Goal: Task Accomplishment & Management: Manage account settings

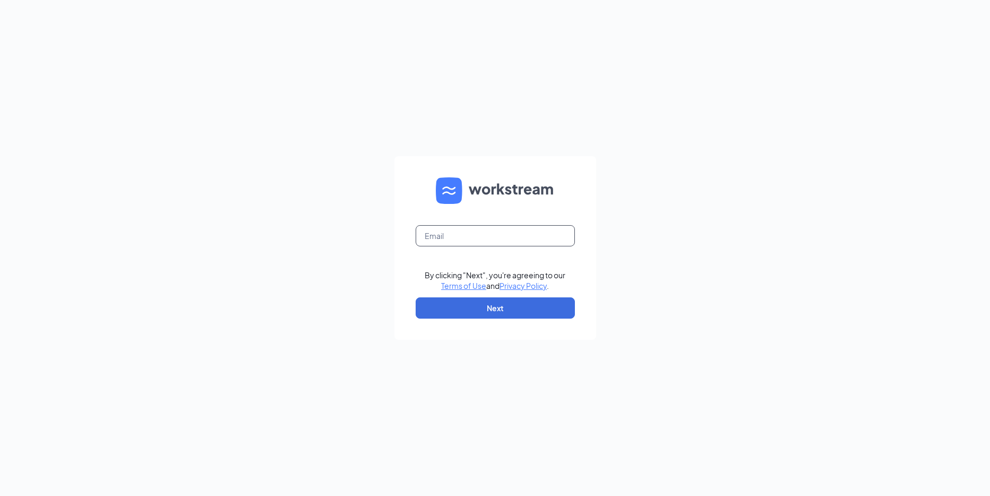
drag, startPoint x: 508, startPoint y: 241, endPoint x: 504, endPoint y: 228, distance: 13.4
click at [508, 240] on input "text" at bounding box center [495, 235] width 159 height 21
type input "rs039720@tacobell.com"
click at [504, 298] on button "Next" at bounding box center [495, 307] width 159 height 21
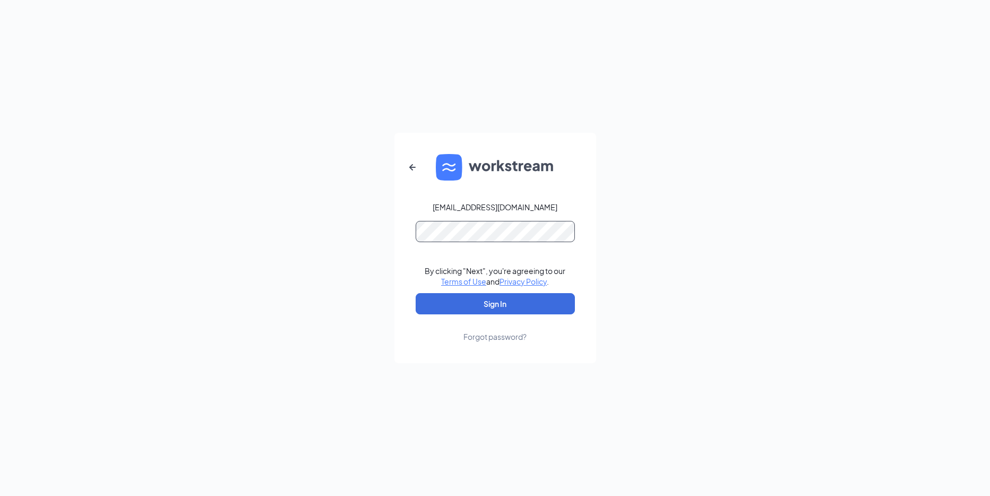
click at [416, 293] on button "Sign In" at bounding box center [495, 303] width 159 height 21
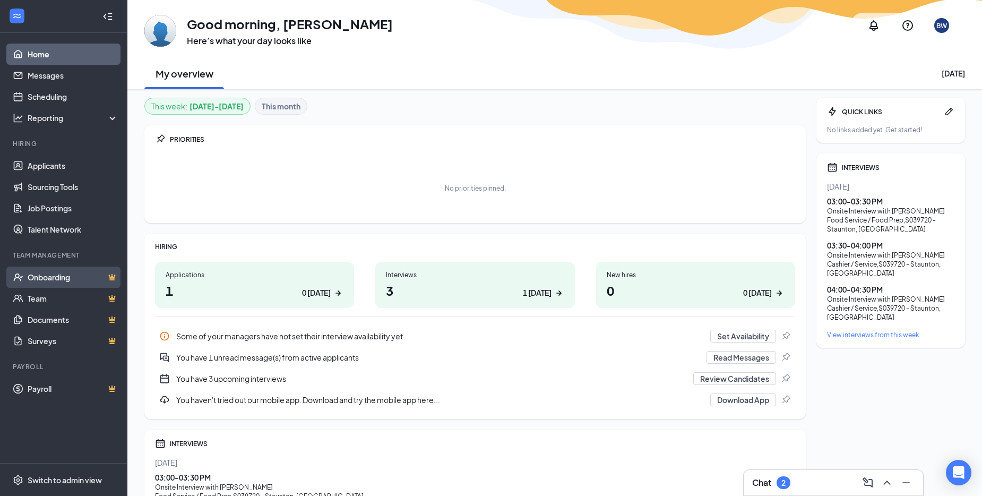
click at [92, 274] on link "Onboarding" at bounding box center [73, 277] width 91 height 21
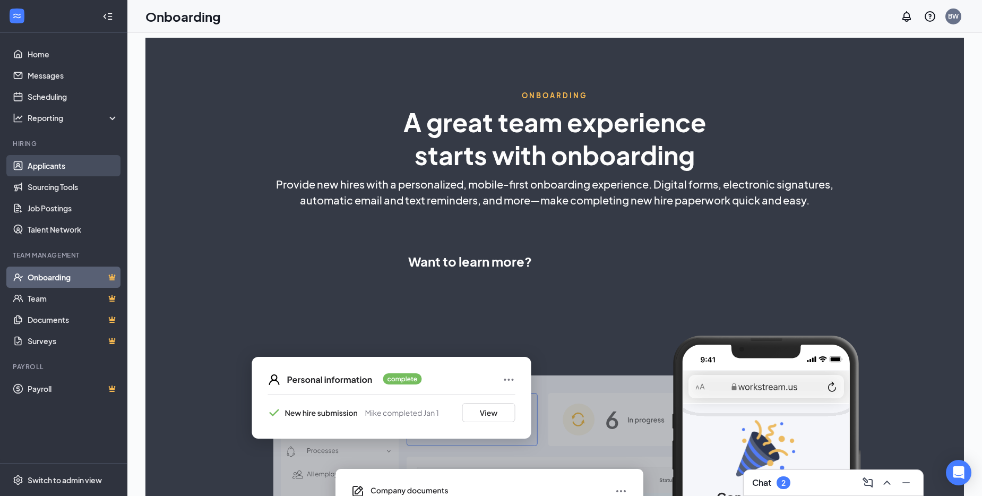
select select "US"
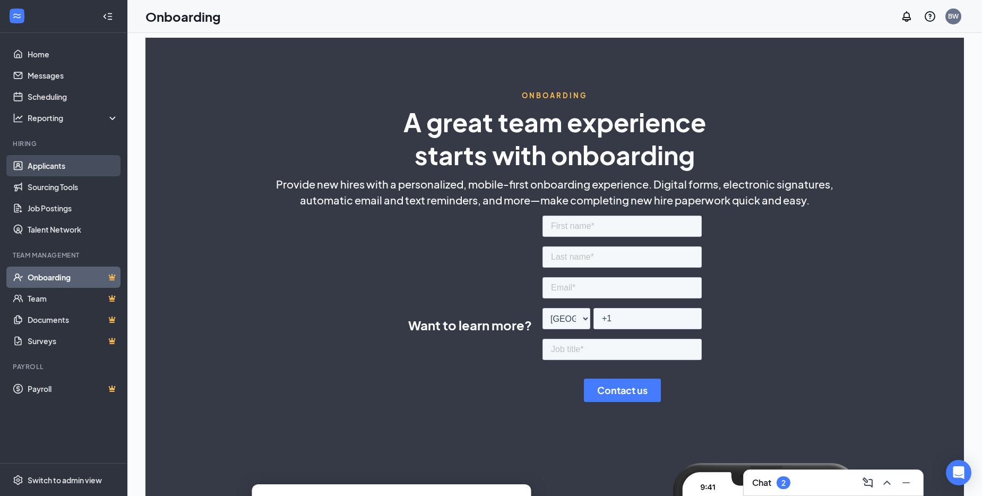
click at [50, 168] on link "Applicants" at bounding box center [73, 165] width 91 height 21
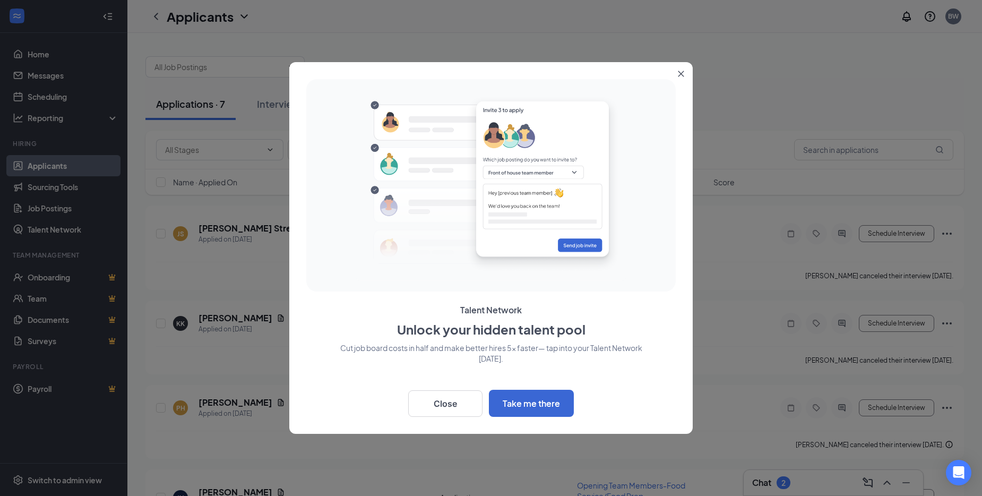
click at [676, 74] on button "Close" at bounding box center [683, 71] width 19 height 19
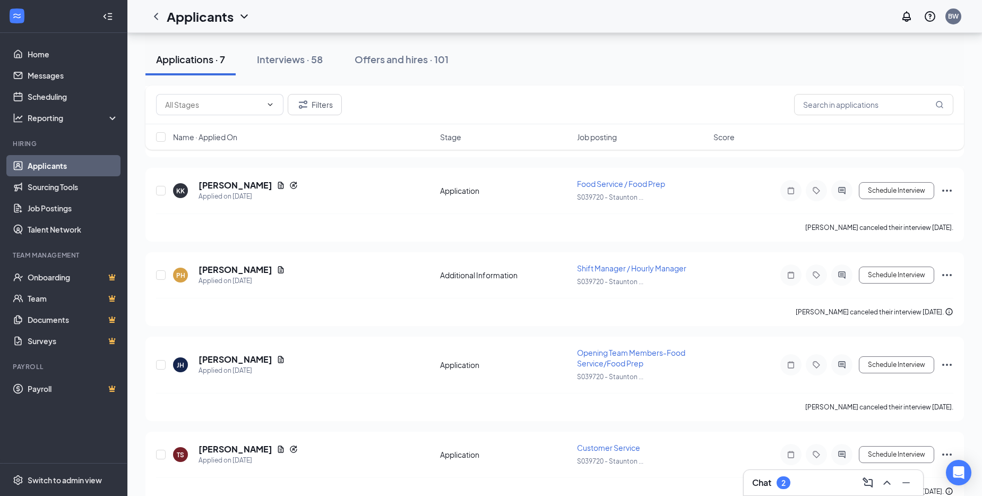
scroll to position [53, 0]
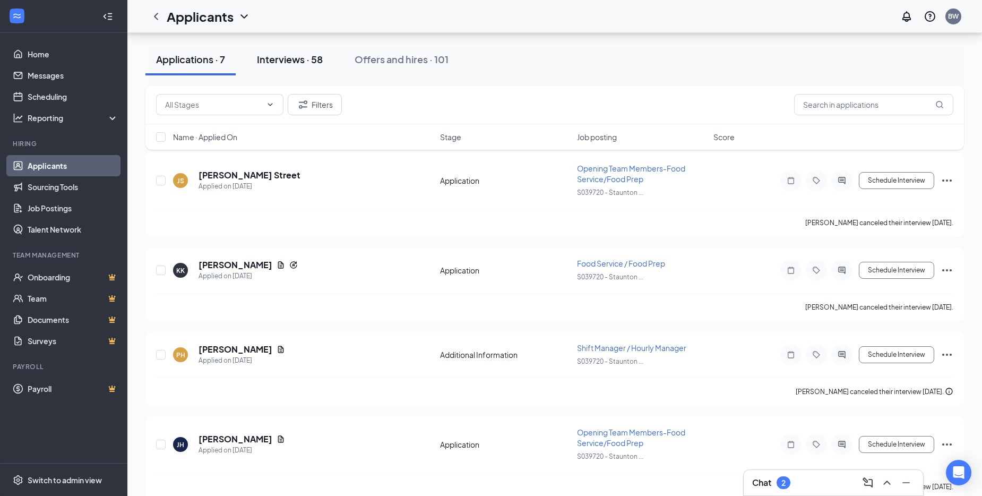
click at [322, 64] on div "Interviews · 58" at bounding box center [290, 59] width 66 height 13
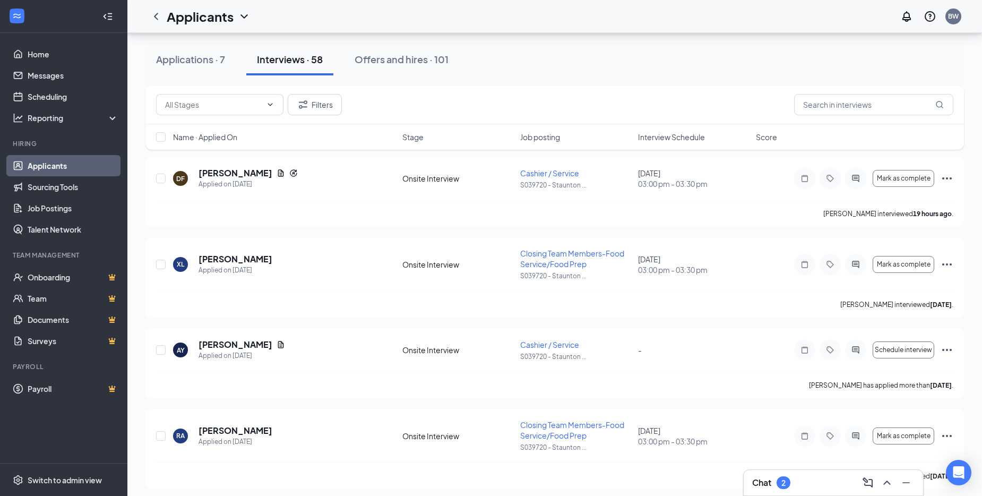
scroll to position [531, 0]
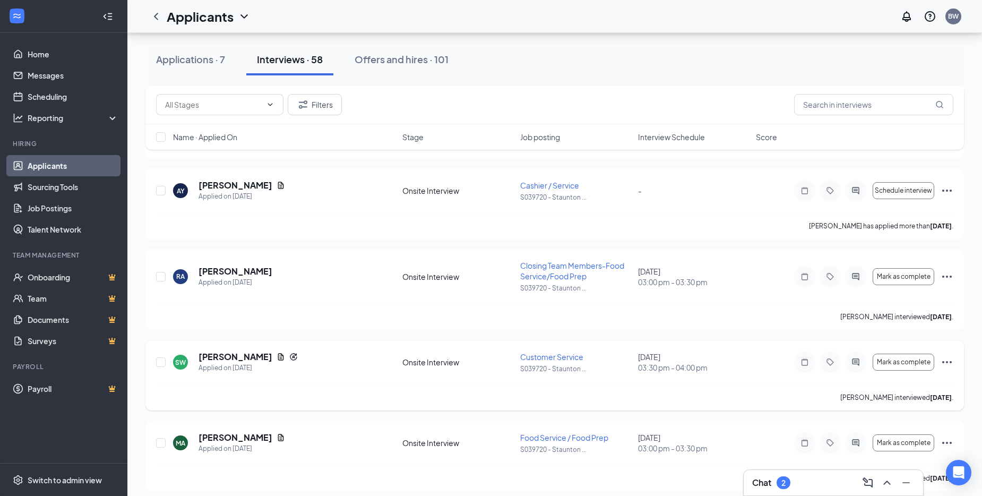
click at [548, 359] on span "Customer Service" at bounding box center [551, 357] width 63 height 10
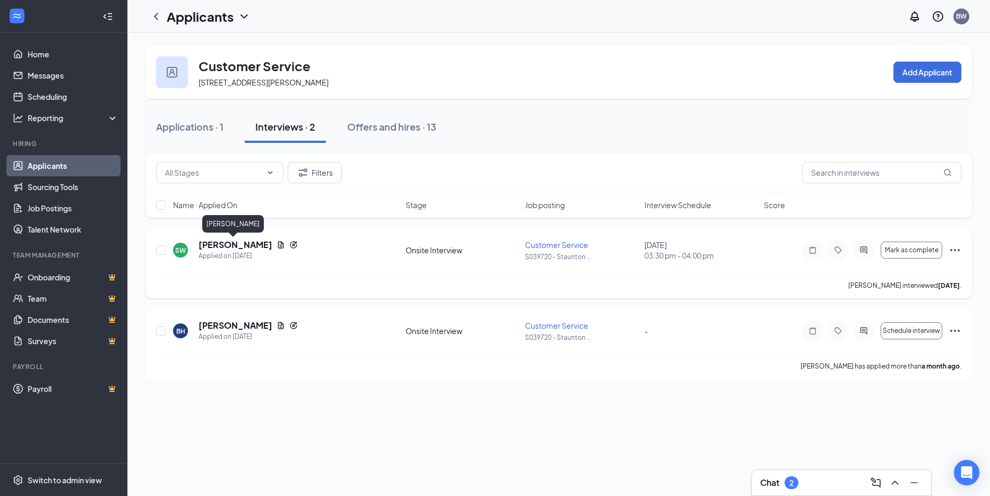
click at [244, 244] on h5 "[PERSON_NAME]" at bounding box center [236, 245] width 74 height 12
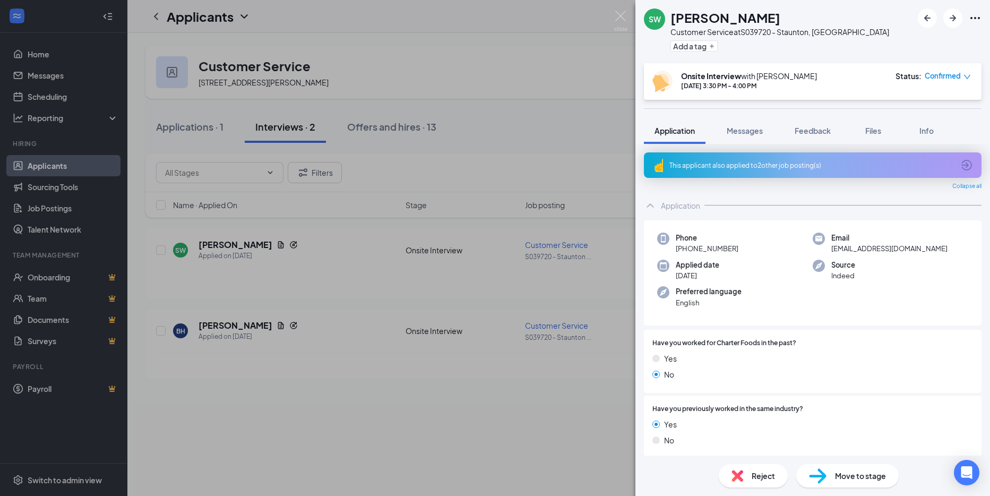
click at [857, 478] on span "Move to stage" at bounding box center [860, 476] width 51 height 12
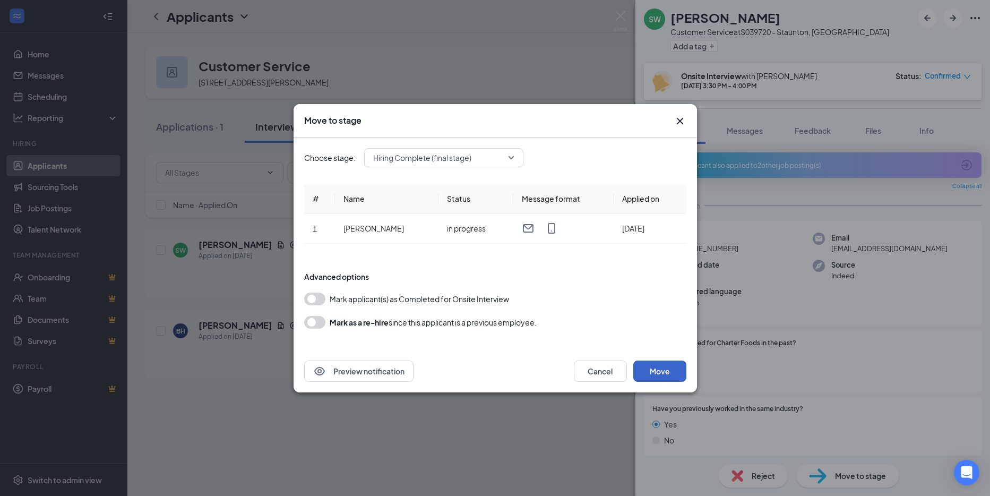
click at [665, 369] on button "Move" at bounding box center [659, 370] width 53 height 21
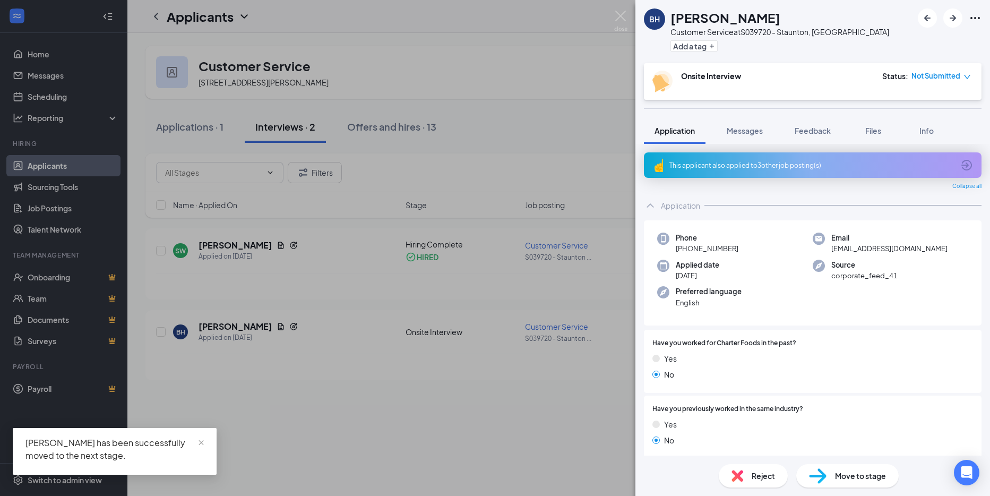
click at [541, 62] on div "BH [PERSON_NAME] Customer Service at S039720 - [GEOGRAPHIC_DATA], [GEOGRAPHIC_D…" at bounding box center [495, 248] width 990 height 496
